Goal: Task Accomplishment & Management: Manage account settings

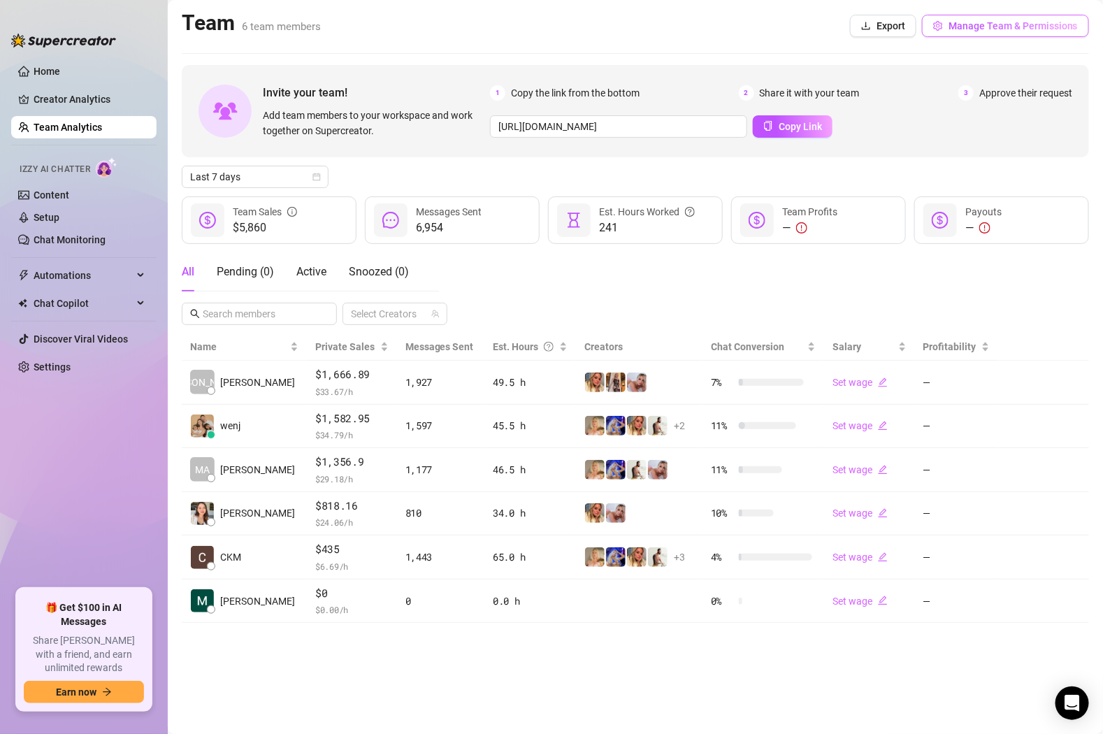
click at [977, 20] on span "Manage Team & Permissions" at bounding box center [1012, 25] width 129 height 11
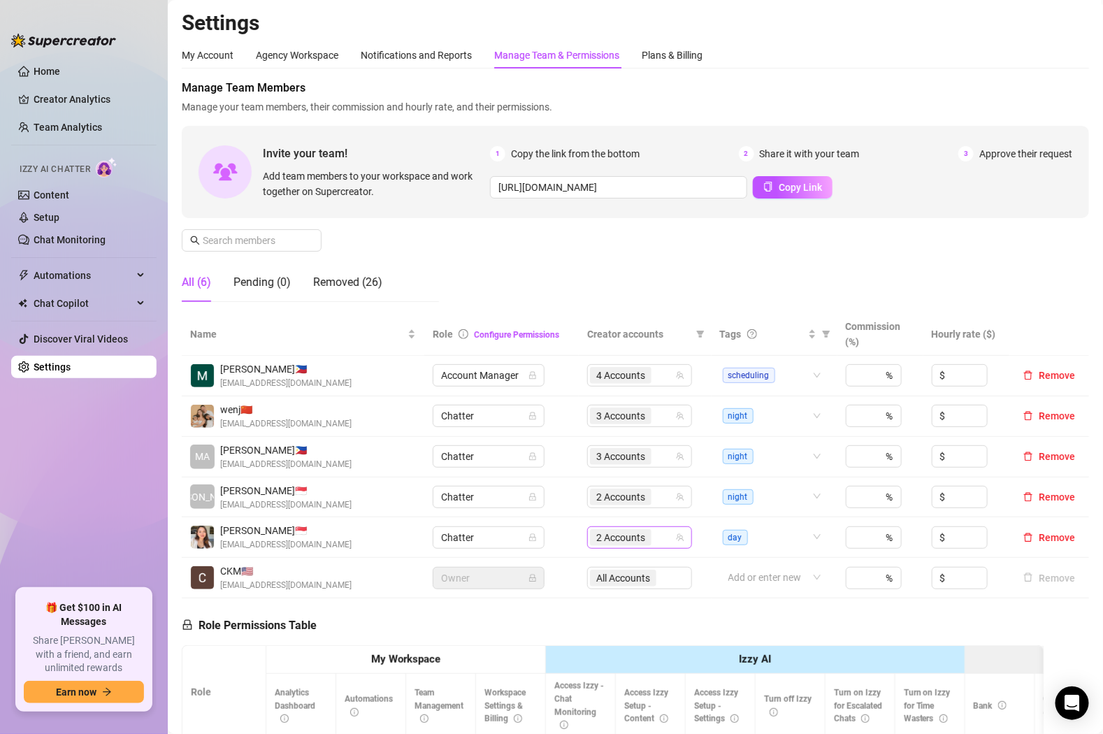
click at [619, 539] on span "2 Accounts" at bounding box center [620, 537] width 49 height 15
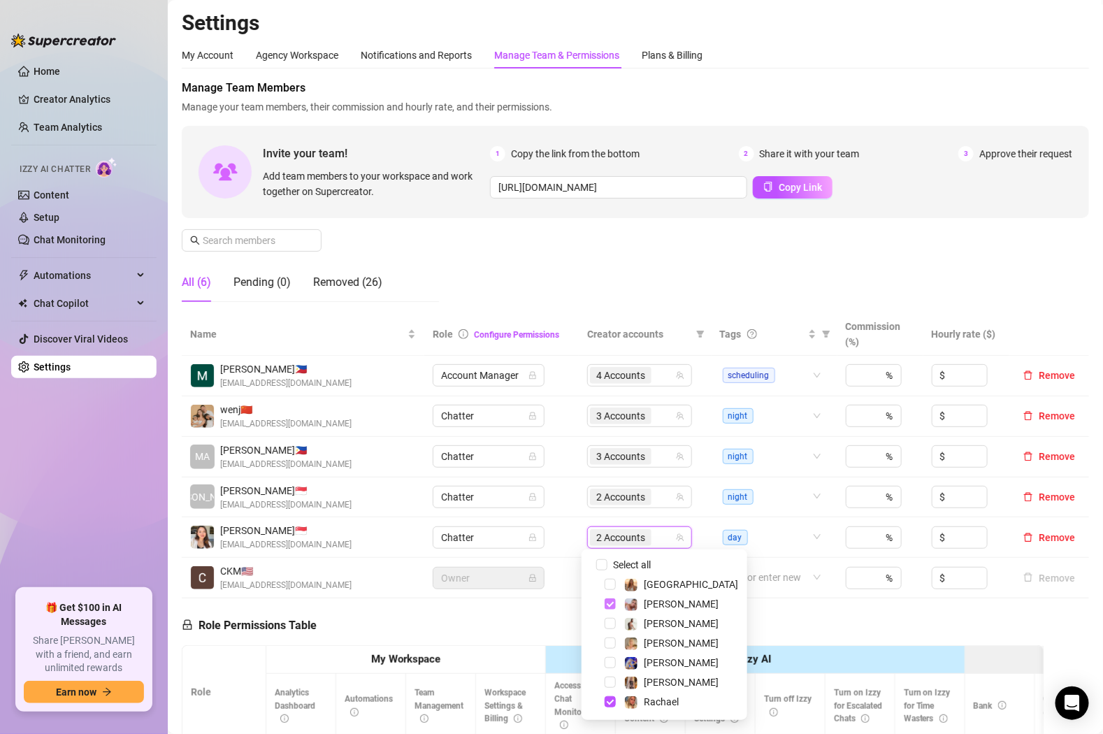
click at [609, 604] on span "Select tree node" at bounding box center [609, 603] width 11 height 11
click at [607, 699] on span "Select tree node" at bounding box center [609, 701] width 11 height 11
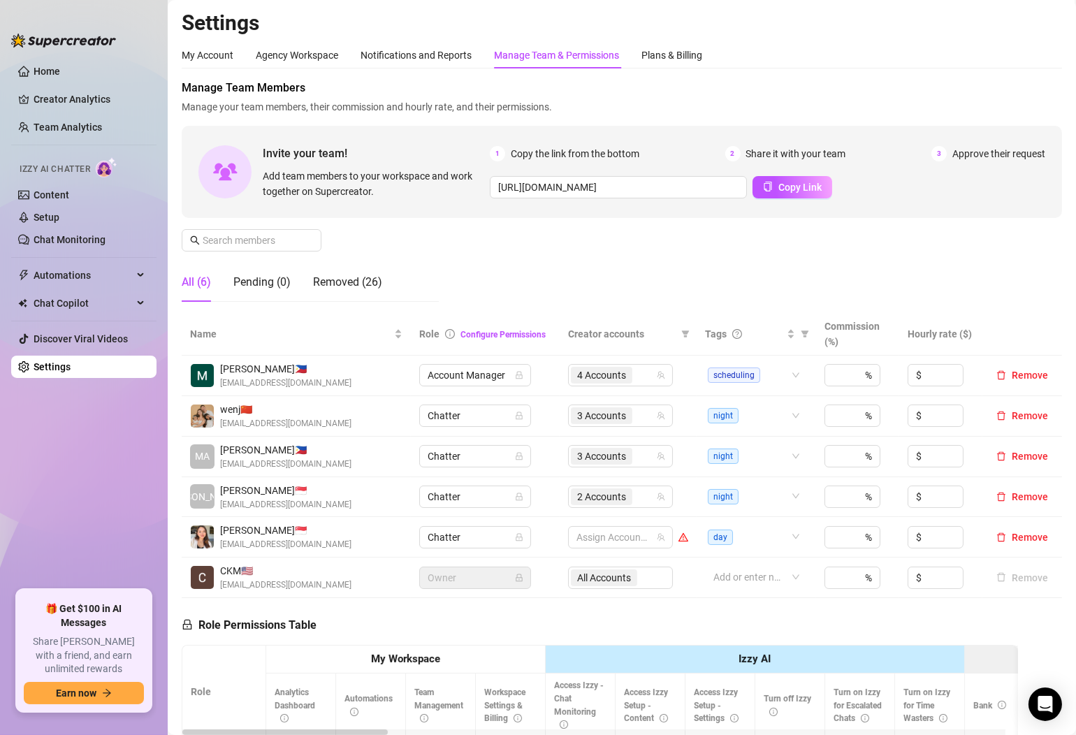
click at [979, 70] on div "My Account Agency Workspace Notifications and Reports Manage Team & Permissions…" at bounding box center [622, 521] width 881 height 959
click at [628, 530] on div at bounding box center [613, 538] width 85 height 20
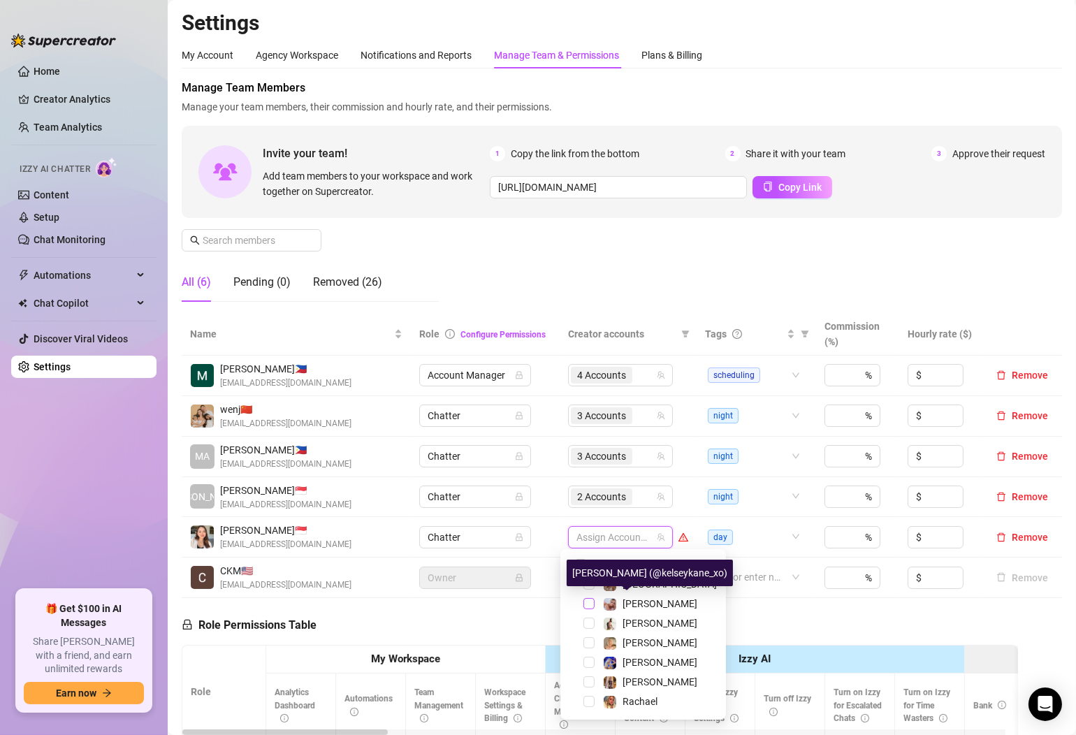
click at [588, 600] on span "Select tree node" at bounding box center [589, 603] width 11 height 11
click at [913, 224] on div "Manage Team Members Manage your team members, their commission and hourly rate,…" at bounding box center [622, 196] width 881 height 233
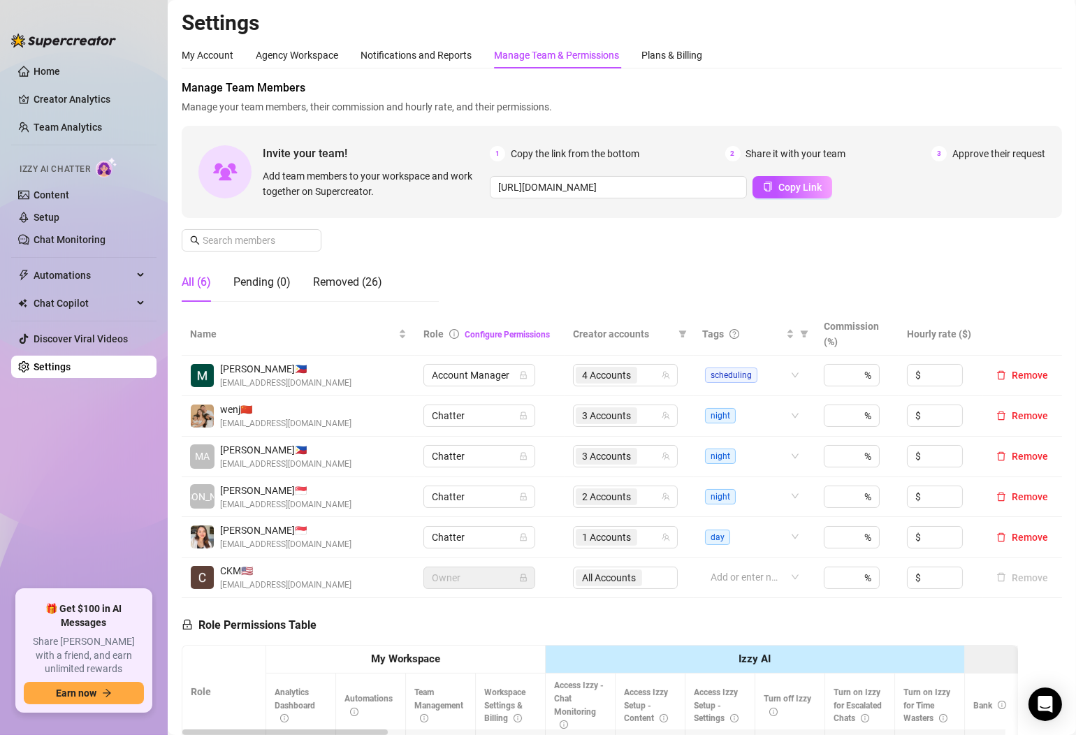
click at [797, 70] on div "My Account Agency Workspace Notifications and Reports Manage Team & Permissions…" at bounding box center [622, 521] width 881 height 959
click at [58, 70] on link "Home" at bounding box center [47, 71] width 27 height 11
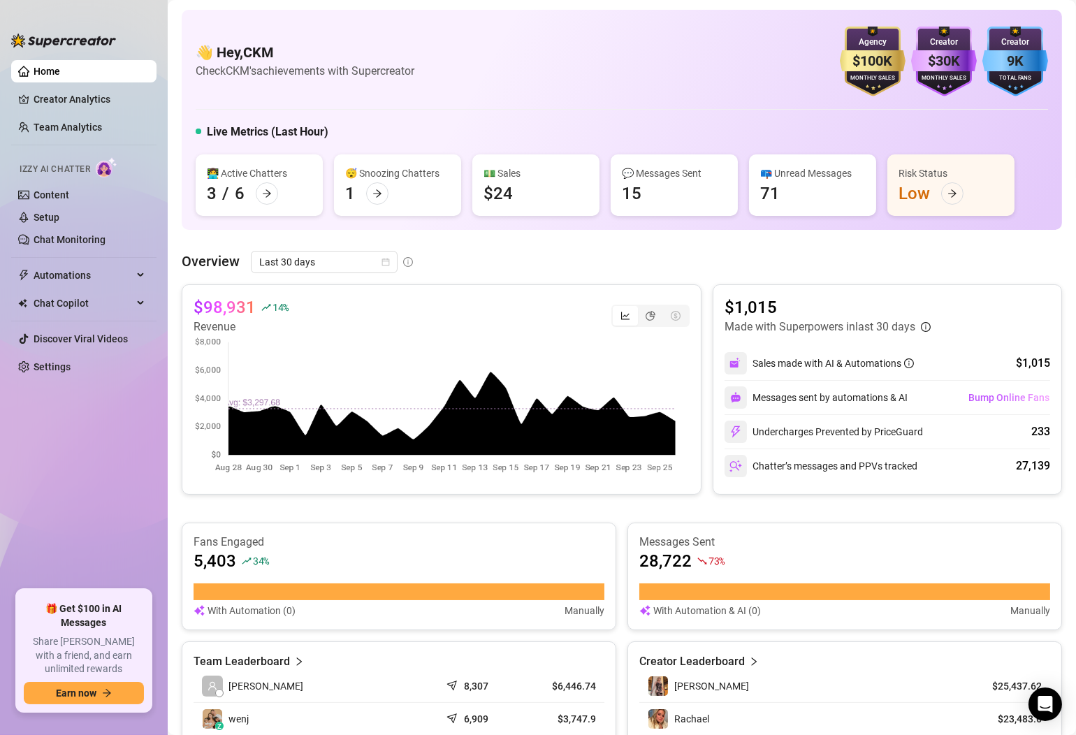
click at [596, 85] on div "👋 Hey, CKM Check CKM's achievements with Supercreator $100K Agency Monthly Sale…" at bounding box center [622, 62] width 853 height 70
